Goal: Information Seeking & Learning: Learn about a topic

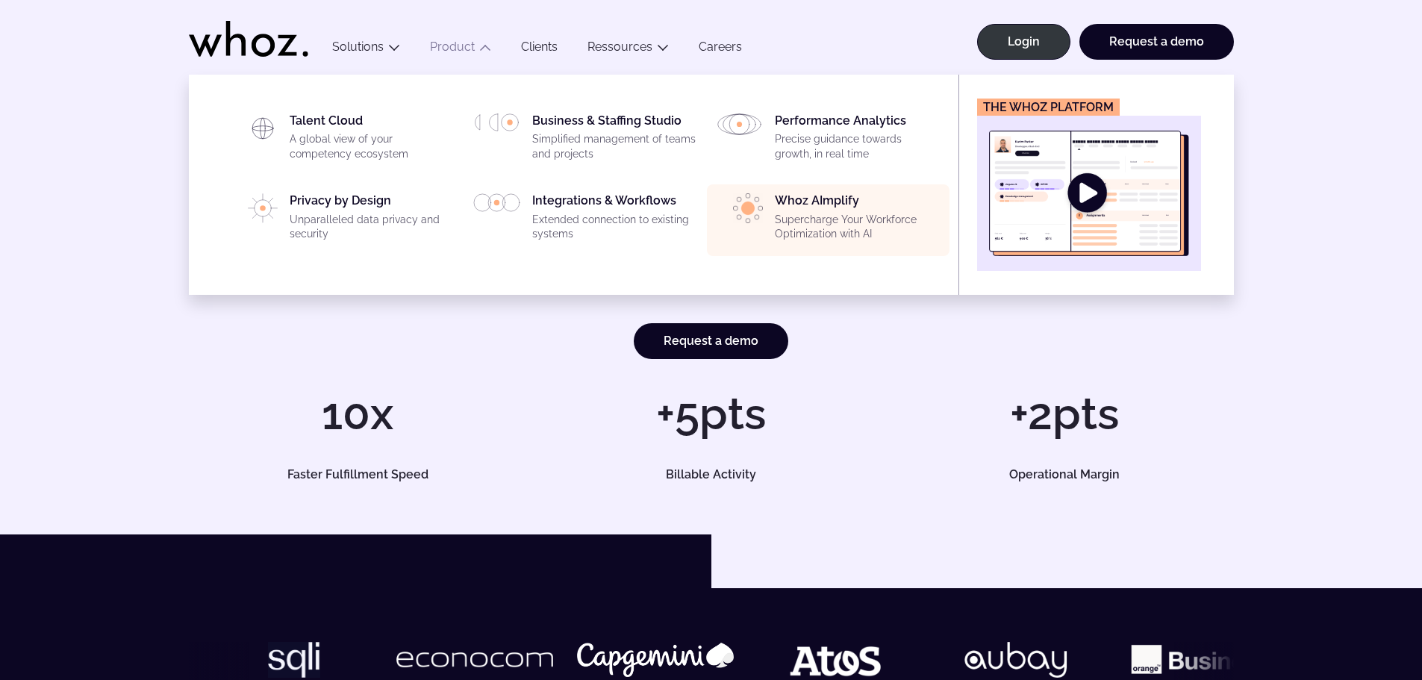
click at [837, 211] on div "Whoz AImplify Supercharge Your Workforce Optimization with AI" at bounding box center [858, 220] width 166 height 54
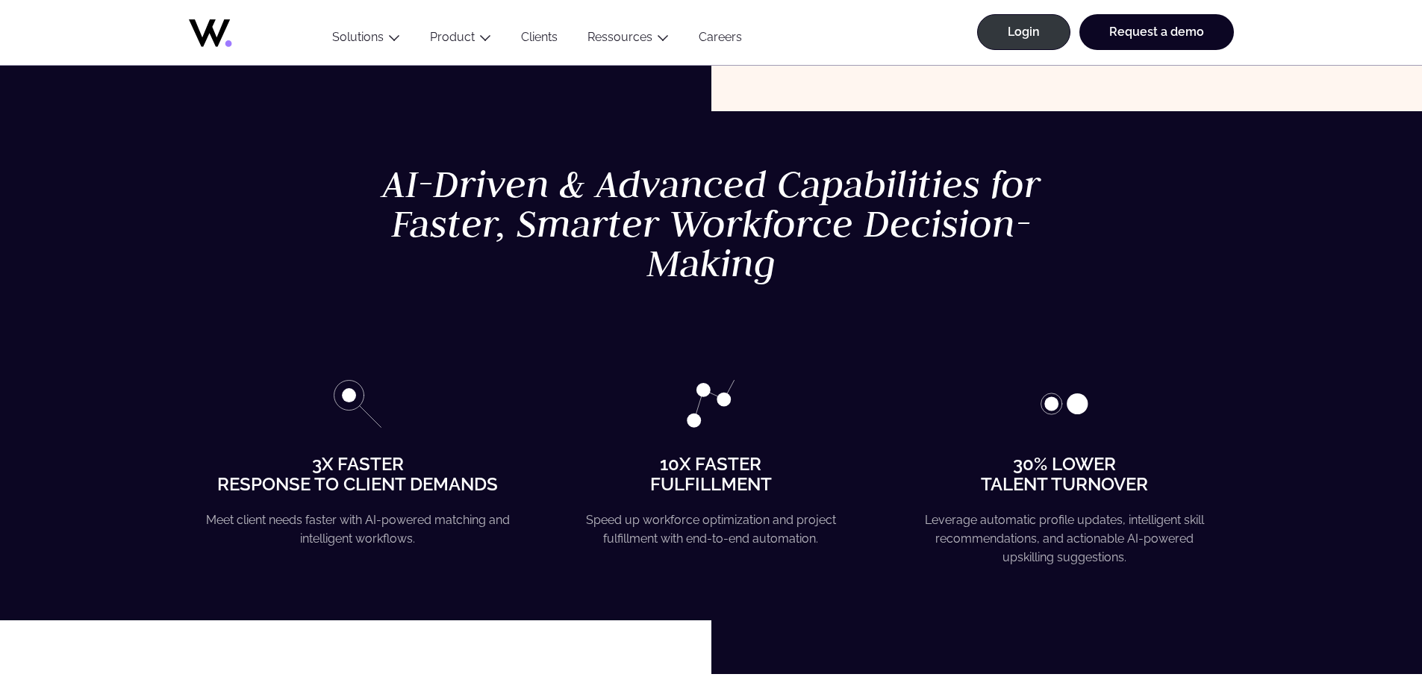
scroll to position [522, 0]
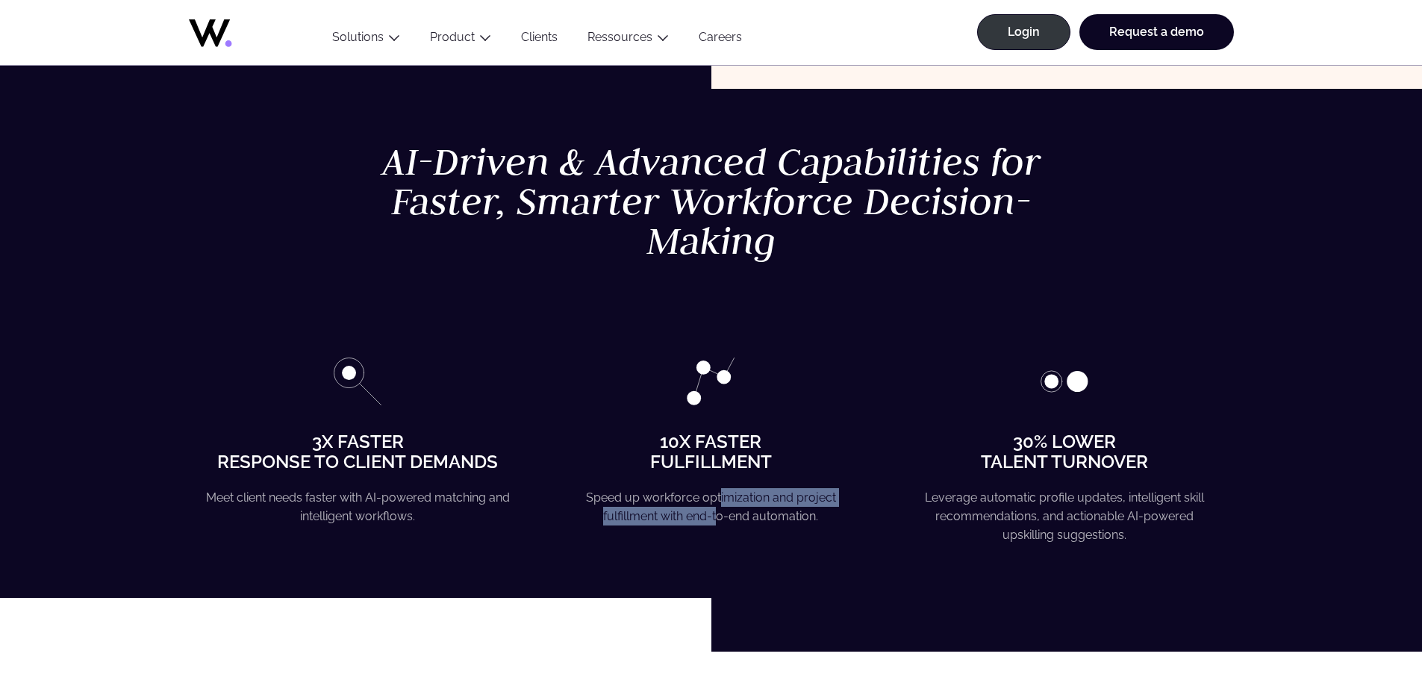
drag, startPoint x: 720, startPoint y: 493, endPoint x: 720, endPoint y: 511, distance: 18.7
click at [720, 511] on p "Speed up workforce optimization and project fulfillment with end-to-end automat…" at bounding box center [711, 507] width 304 height 38
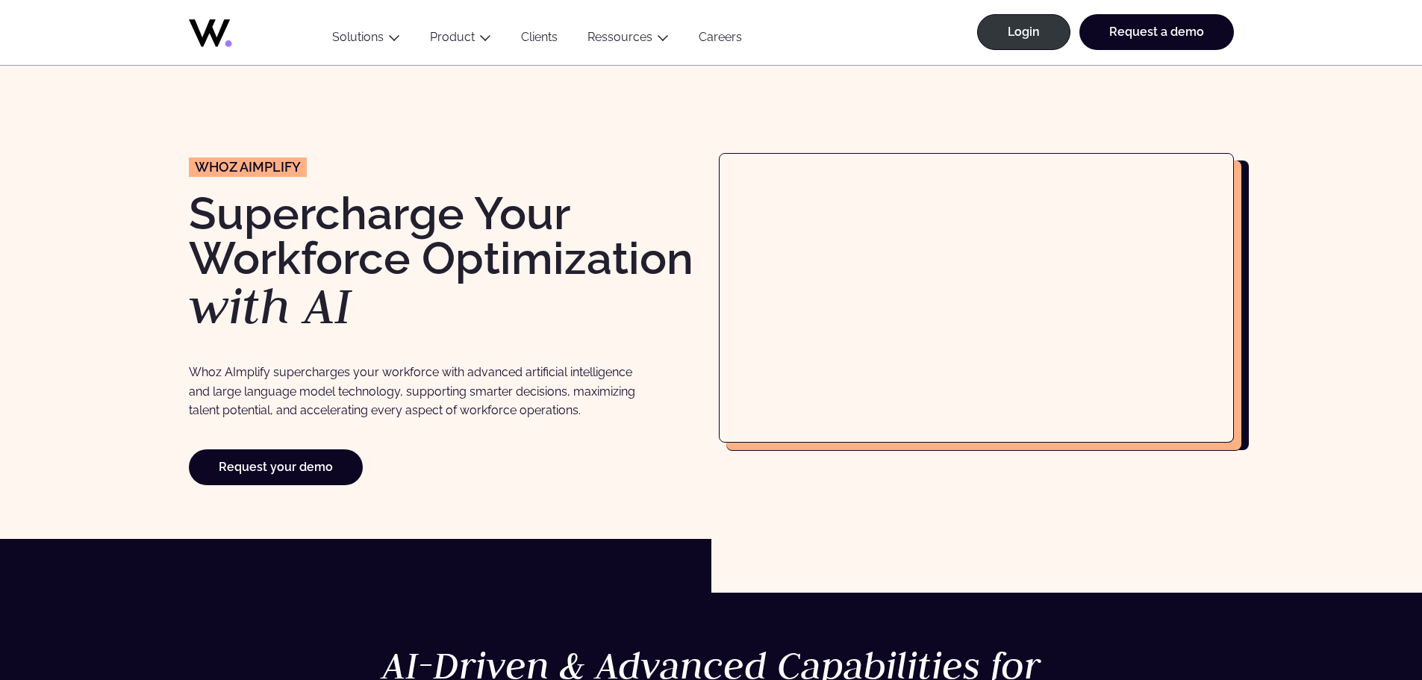
scroll to position [0, 0]
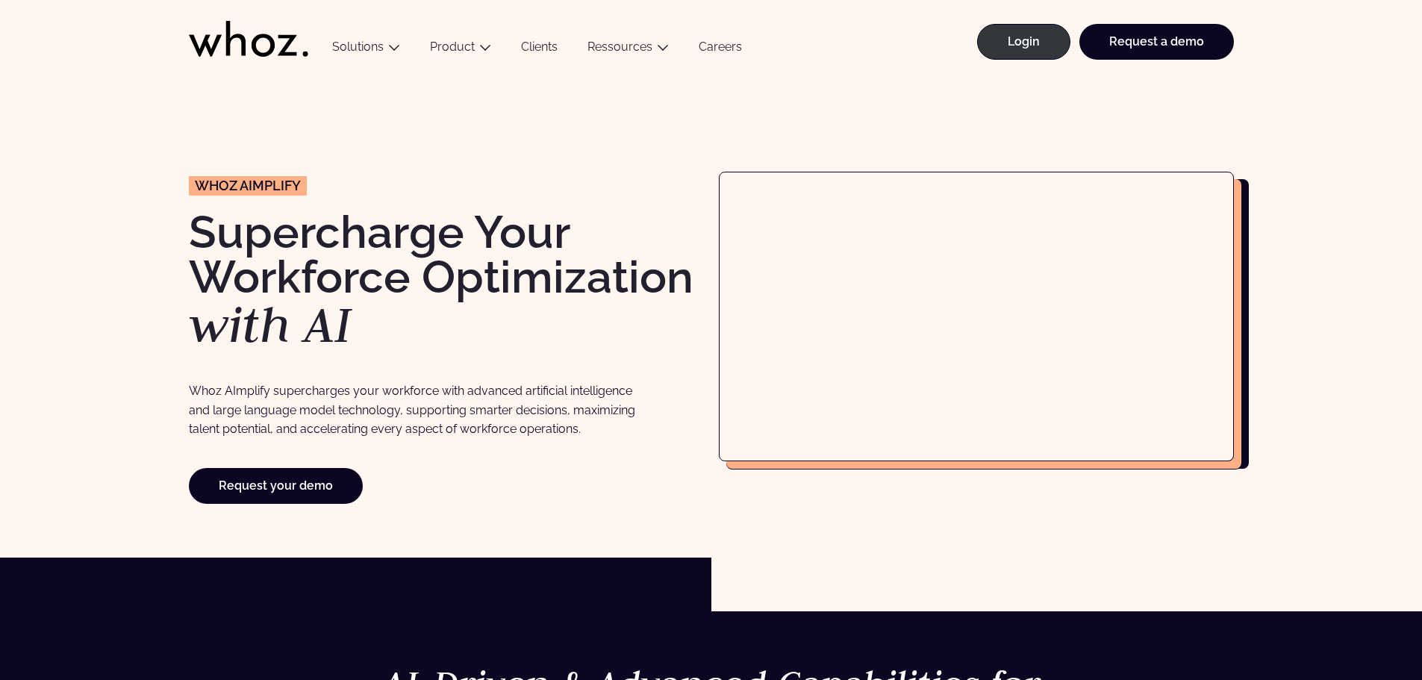
click at [559, 463] on div "wHOZ aIMPLIFY Supercharge Your Workforce Optimization with AI Whoz AImplify sup…" at bounding box center [446, 315] width 515 height 375
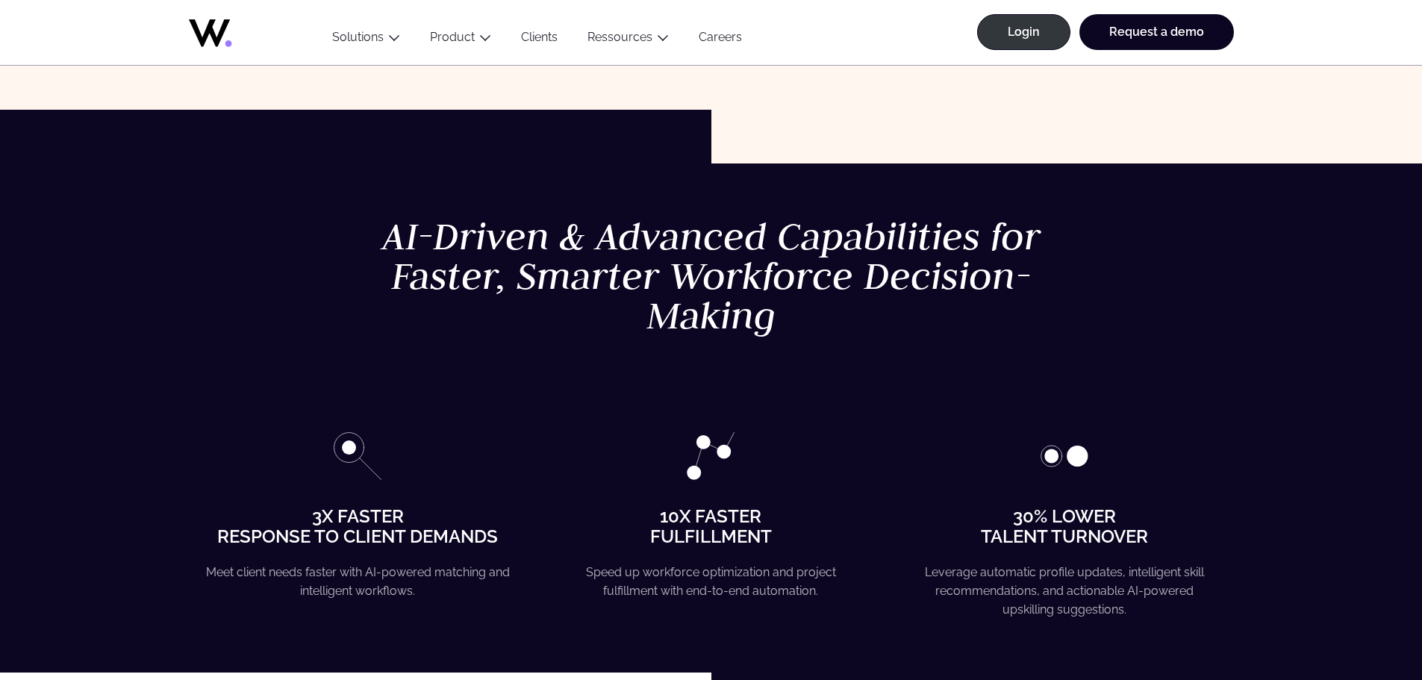
scroll to position [522, 0]
